Goal: Task Accomplishment & Management: Manage account settings

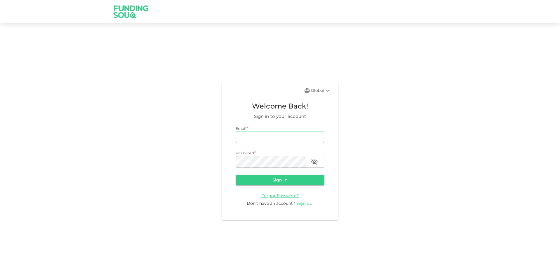
drag, startPoint x: 287, startPoint y: 131, endPoint x: 286, endPoint y: 141, distance: 10.2
click at [287, 132] on div "Email * email email" at bounding box center [280, 134] width 89 height 17
click at [288, 138] on input "email" at bounding box center [280, 138] width 89 height 12
type input "[PERSON_NAME][EMAIL_ADDRESS][PERSON_NAME][DOMAIN_NAME]"
click at [236, 175] on button "Sign in" at bounding box center [280, 180] width 89 height 10
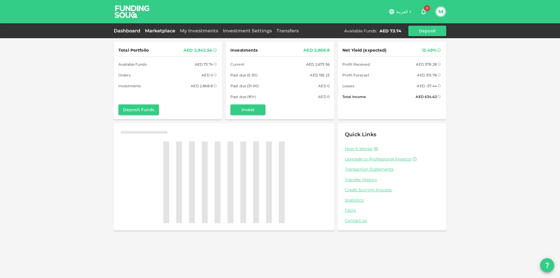
click at [162, 31] on link "Marketplace" at bounding box center [160, 31] width 35 height 6
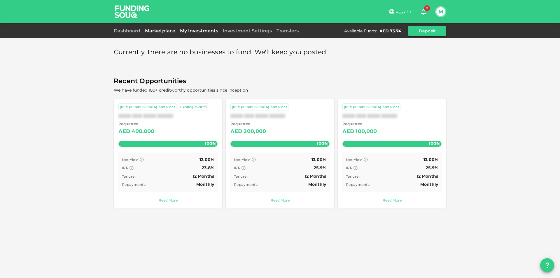
click at [185, 32] on link "My Investments" at bounding box center [199, 31] width 43 height 6
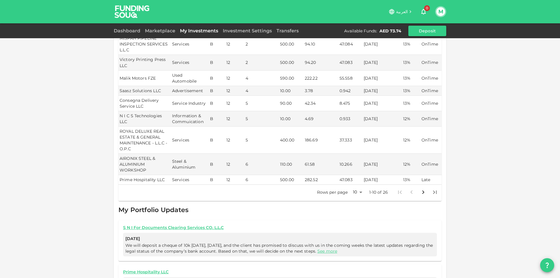
scroll to position [117, 0]
click at [360, 184] on body "العربية 0 M Dashboard Marketplace My Investments Investment Settings Transfers …" at bounding box center [280, 139] width 560 height 278
click at [358, 223] on li "100" at bounding box center [355, 225] width 17 height 10
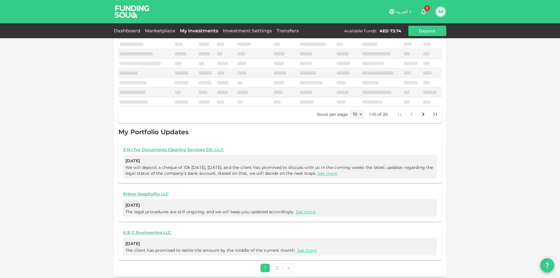
scroll to position [112, 0]
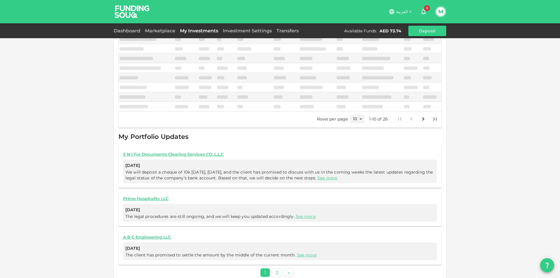
type input "100"
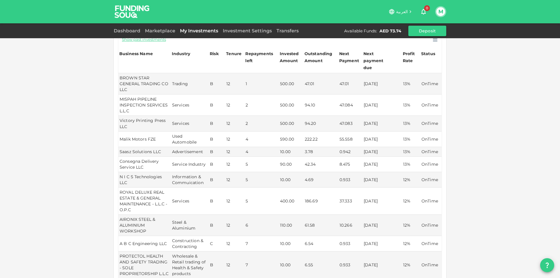
scroll to position [26, 0]
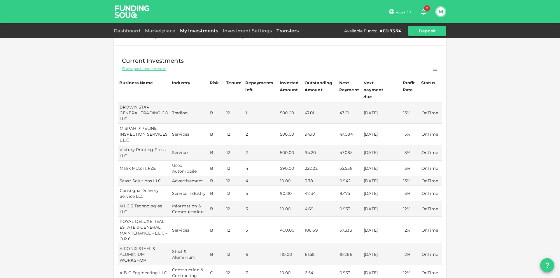
click at [297, 31] on link "Transfers" at bounding box center [287, 31] width 27 height 6
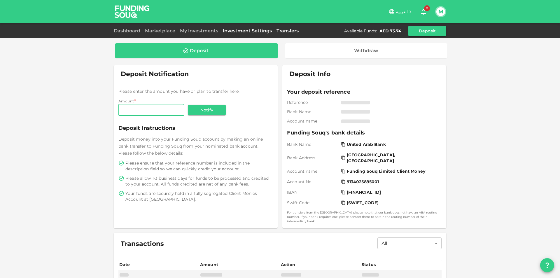
click at [261, 28] on link "Investment Settings" at bounding box center [247, 31] width 54 height 6
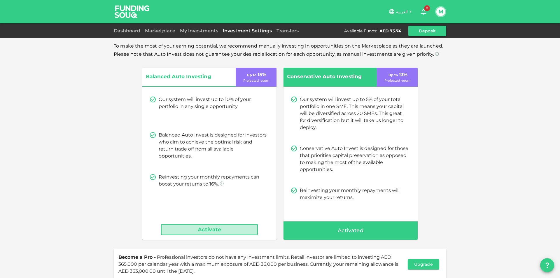
click at [219, 231] on button "Activate" at bounding box center [209, 229] width 97 height 11
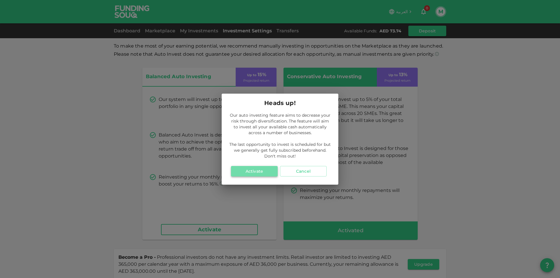
click at [254, 173] on button "Activate" at bounding box center [254, 171] width 47 height 10
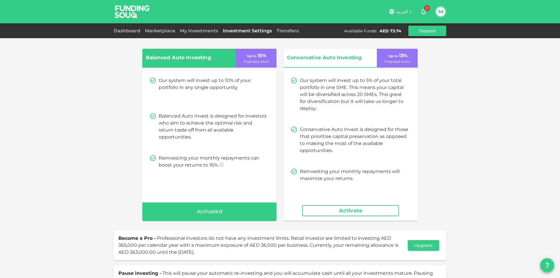
scroll to position [29, 0]
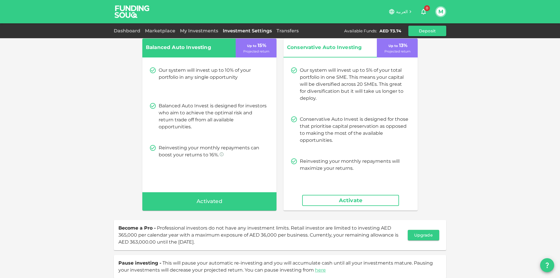
click at [439, 13] on button "M" at bounding box center [440, 11] width 9 height 9
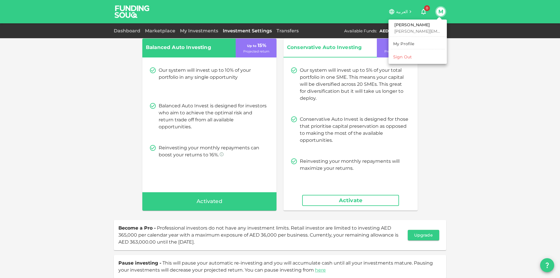
drag, startPoint x: 425, startPoint y: 62, endPoint x: 425, endPoint y: 59, distance: 3.2
click at [425, 62] on div "Mohamed mohamed.ayyash@gmail.com My Profile Sign Out" at bounding box center [417, 42] width 58 height 44
click at [425, 59] on li "Sign Out" at bounding box center [418, 56] width 54 height 9
